Goal: Task Accomplishment & Management: Manage account settings

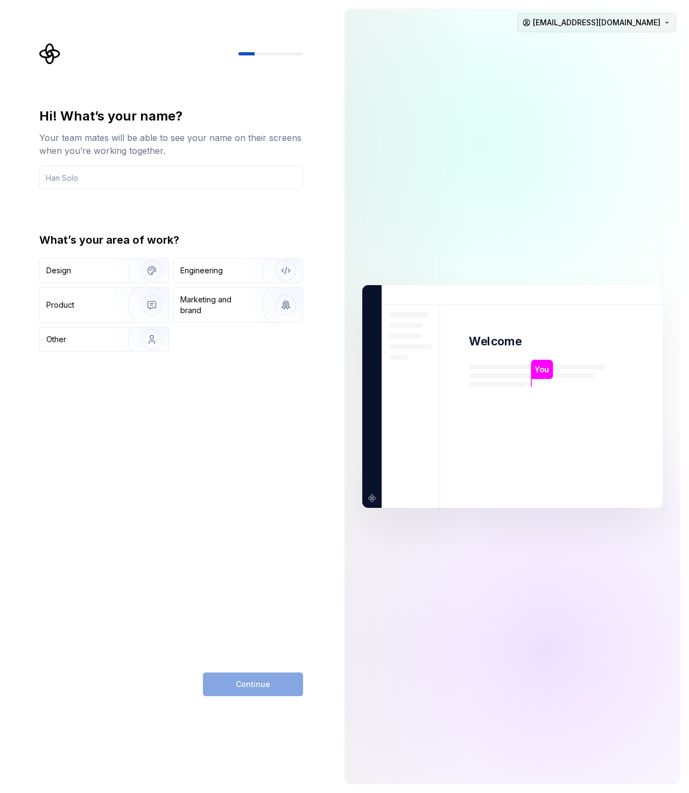
click at [638, 29] on html "Hi! What’s your name? Your team mates will be able to see your name on their sc…" at bounding box center [344, 396] width 689 height 793
click at [582, 47] on div "Sign out" at bounding box center [597, 45] width 102 height 11
click at [174, 268] on div "Engineering" at bounding box center [238, 271] width 129 height 24
click at [258, 677] on div "Continue" at bounding box center [253, 685] width 100 height 24
click at [147, 172] on input "text" at bounding box center [171, 178] width 264 height 24
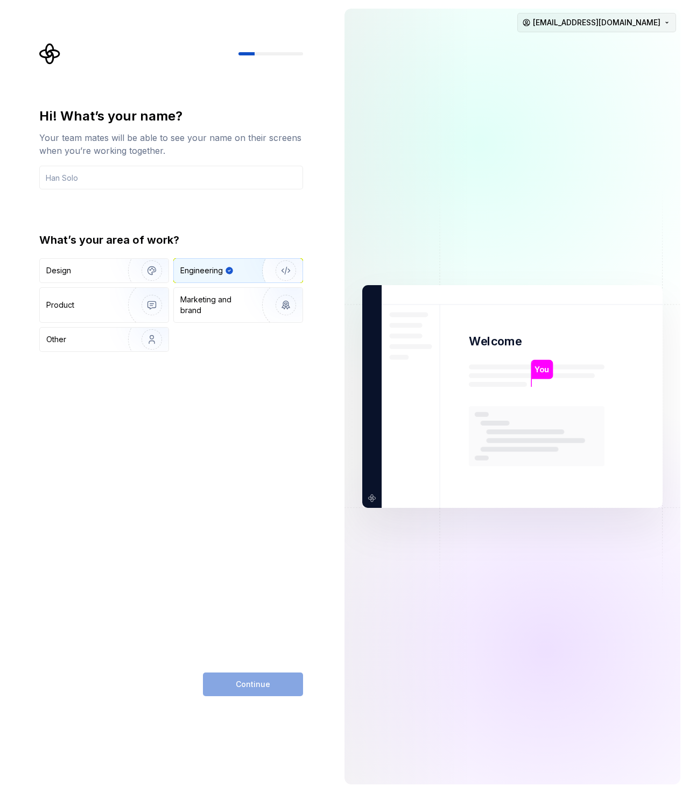
click at [613, 16] on html "Hi! What’s your name? Your team mates will be able to see your name on their sc…" at bounding box center [344, 396] width 689 height 793
click at [568, 68] on div "Delete account" at bounding box center [597, 67] width 102 height 11
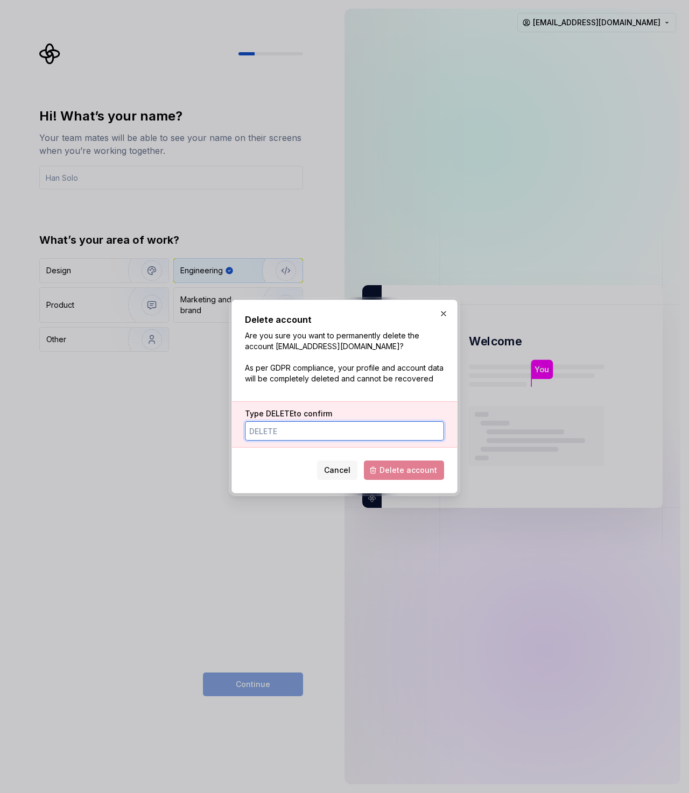
click at [367, 431] on input "Type DELETE to confirm" at bounding box center [344, 430] width 199 height 19
type input "DELETE"
click at [399, 469] on span "Delete account" at bounding box center [408, 470] width 58 height 11
click at [410, 469] on span "Delete account" at bounding box center [404, 470] width 80 height 19
click at [410, 438] on input "DELETE" at bounding box center [344, 430] width 199 height 19
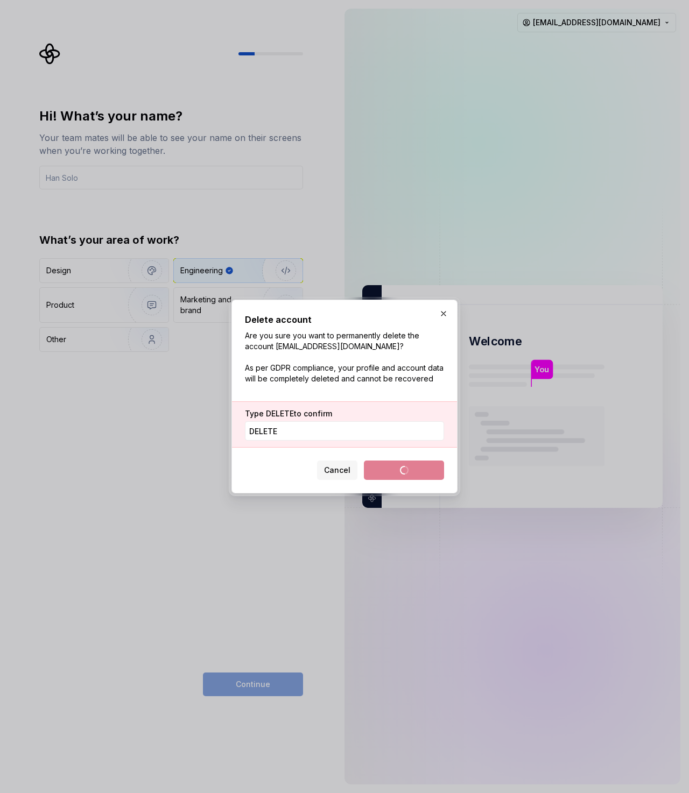
click at [411, 462] on span "Delete account" at bounding box center [404, 470] width 80 height 19
click at [343, 427] on input "DELETE" at bounding box center [344, 430] width 199 height 19
click at [443, 314] on button "button" at bounding box center [443, 313] width 15 height 15
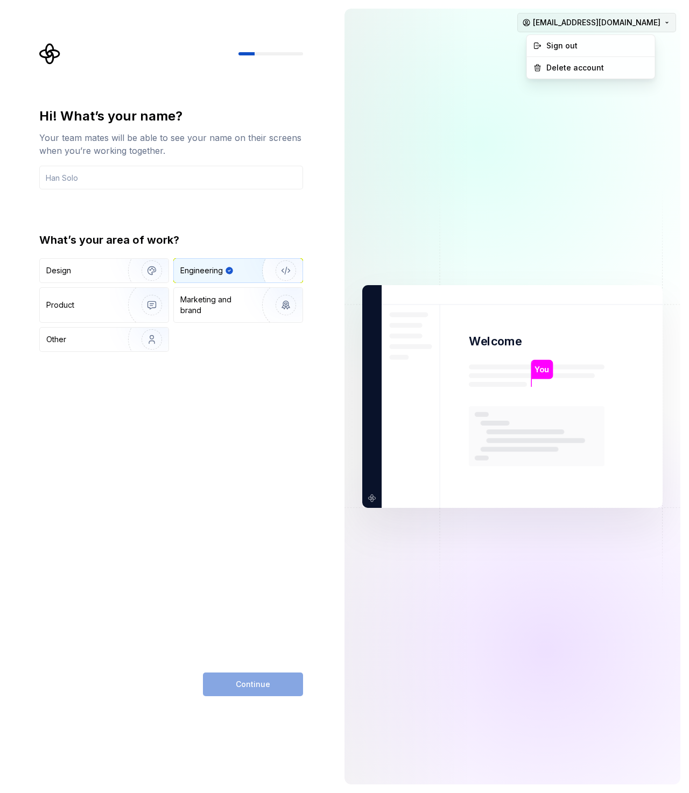
click at [588, 20] on html "Hi! What’s your name? Your team mates will be able to see your name on their sc…" at bounding box center [344, 396] width 689 height 793
click at [563, 72] on div "Delete account" at bounding box center [597, 67] width 102 height 11
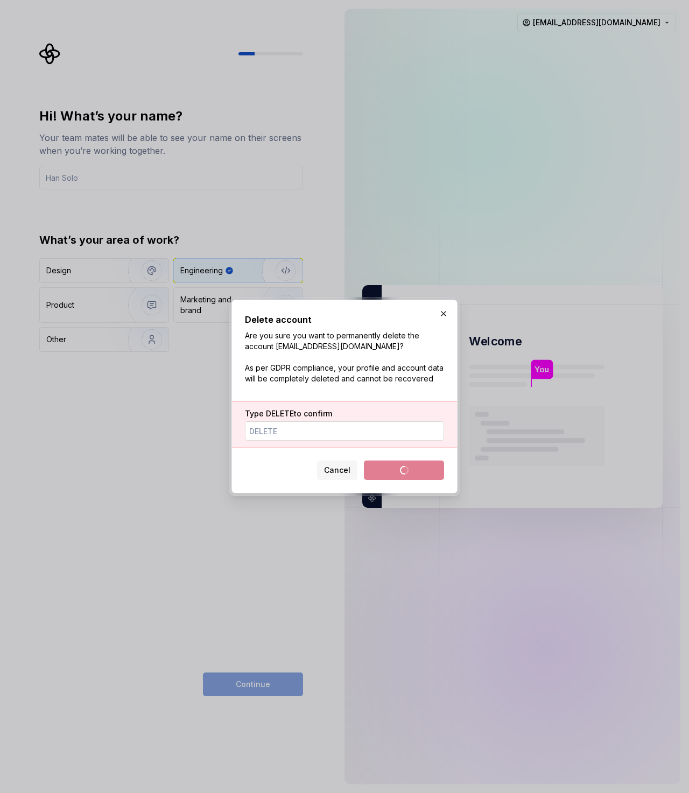
click at [364, 436] on input "Type DELETE to confirm" at bounding box center [344, 430] width 199 height 19
type input "DELTE"
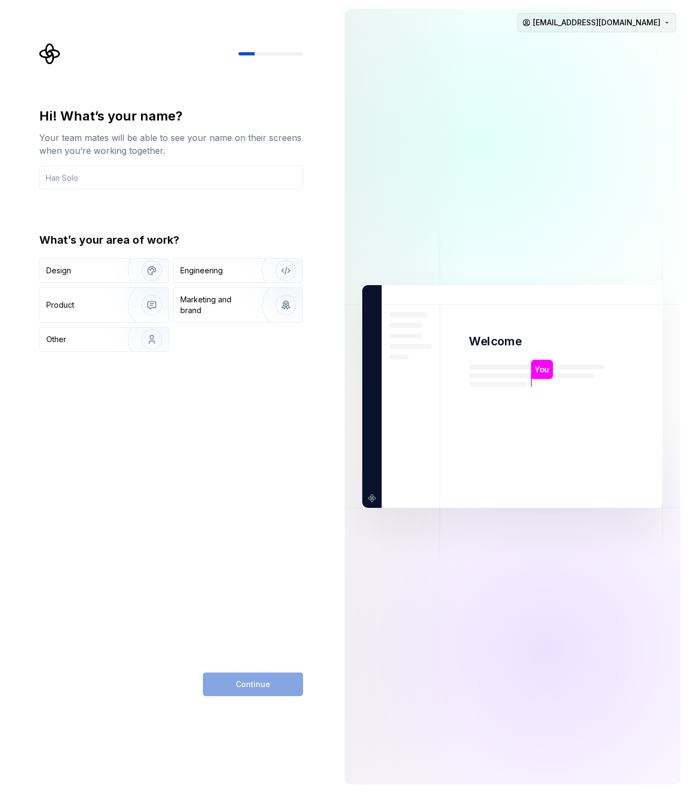
click at [564, 29] on html "Hi! What’s your name? Your team mates will be able to see your name on their sc…" at bounding box center [344, 396] width 689 height 793
click at [543, 62] on div "Delete account" at bounding box center [591, 67] width 124 height 17
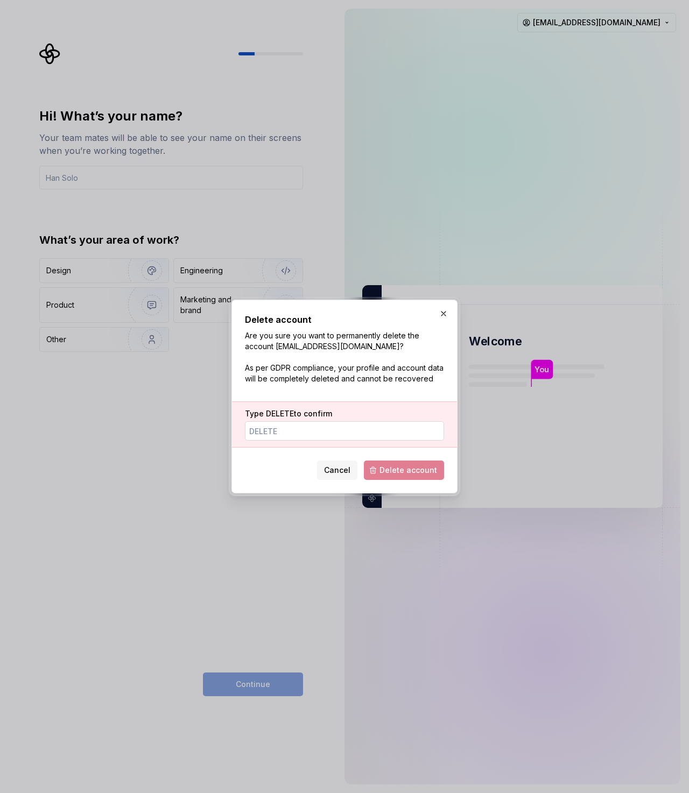
click at [314, 423] on input "Type DELETE to confirm" at bounding box center [344, 430] width 199 height 19
type input "DELETE"
click at [406, 477] on button "Delete account" at bounding box center [404, 470] width 80 height 19
